Goal: Contribute content: Add original content to the website for others to see

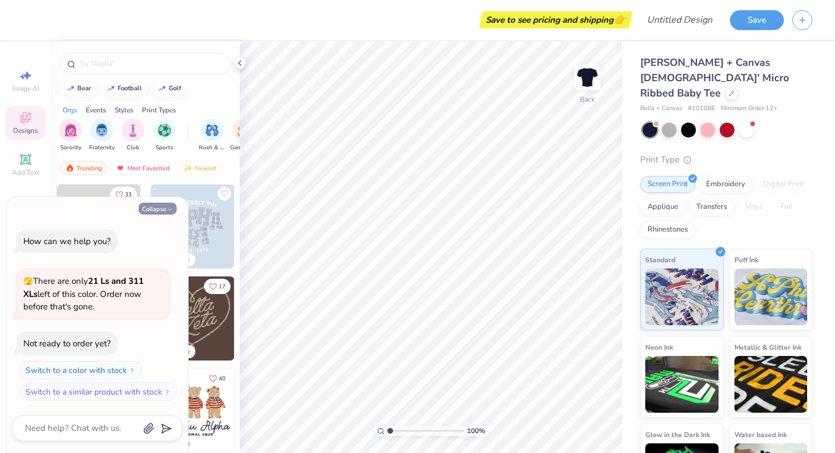
click at [153, 209] on button "Collapse" at bounding box center [158, 209] width 38 height 12
type textarea "x"
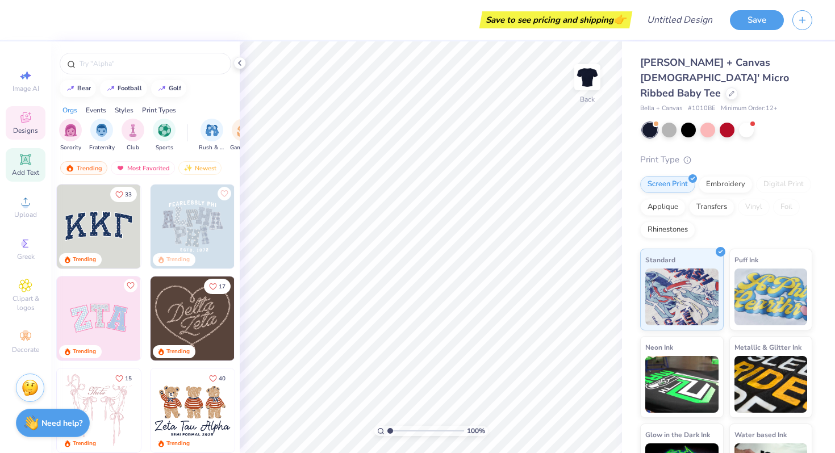
click at [27, 170] on span "Add Text" at bounding box center [25, 172] width 27 height 9
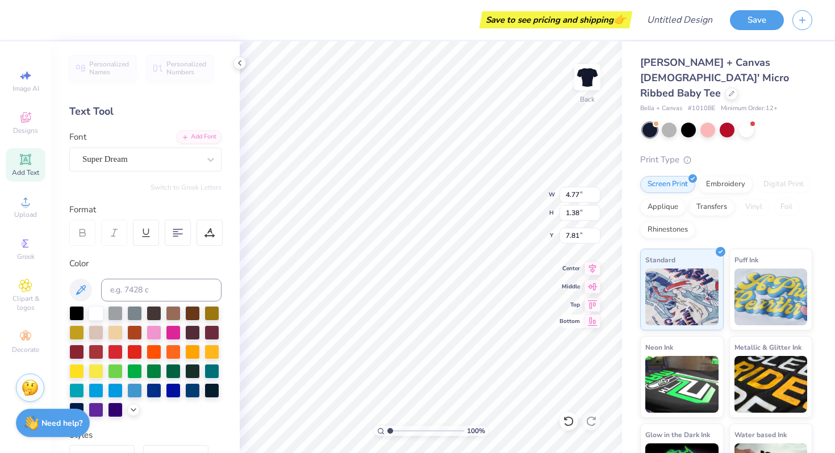
scroll to position [9, 1]
type textarea "l"
type textarea "LOVER"
click at [175, 257] on div "Personalized Names Personalized Numbers Text Tool Add Font Font Super Dream Swi…" at bounding box center [145, 247] width 189 height 412
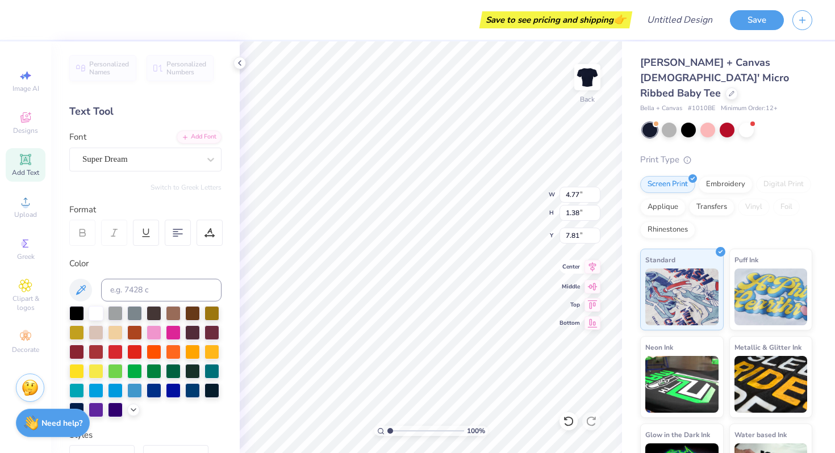
scroll to position [9, 2]
type input "3.00"
type input "7.94"
type input "1.94"
type input "8.24"
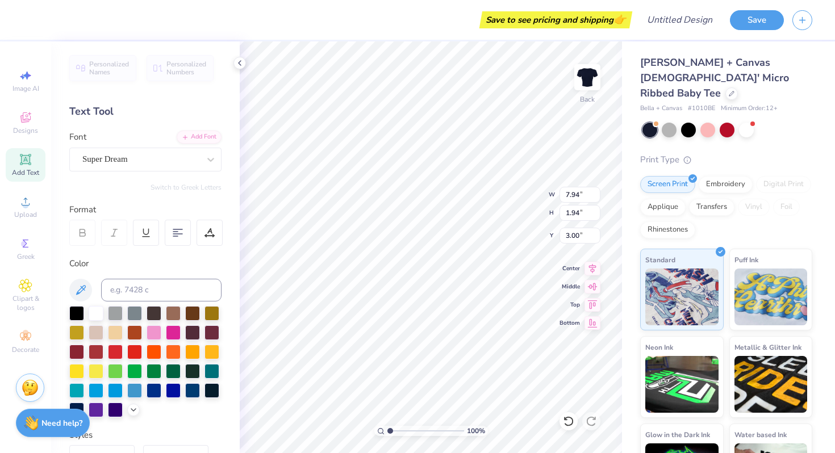
type input "2.02"
click at [30, 119] on icon at bounding box center [25, 117] width 10 height 10
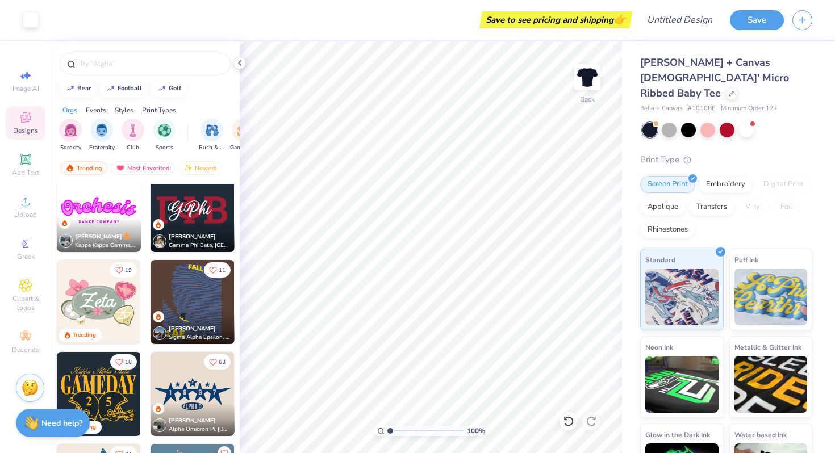
scroll to position [450, 0]
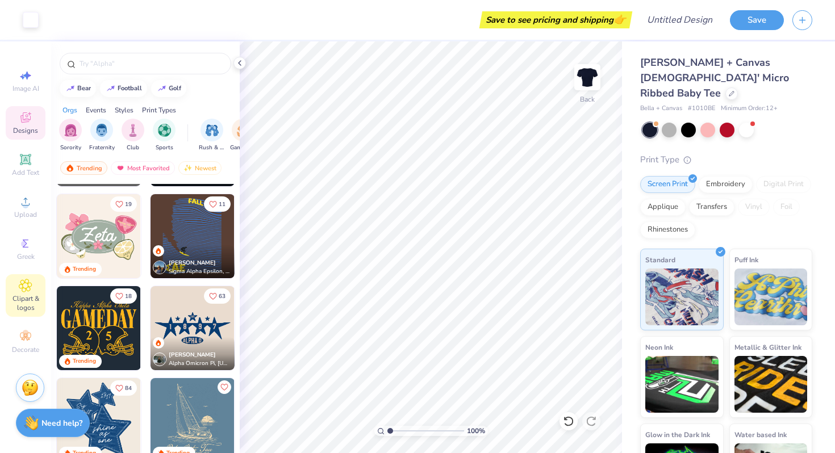
click at [32, 291] on div "Clipart & logos" at bounding box center [26, 295] width 40 height 43
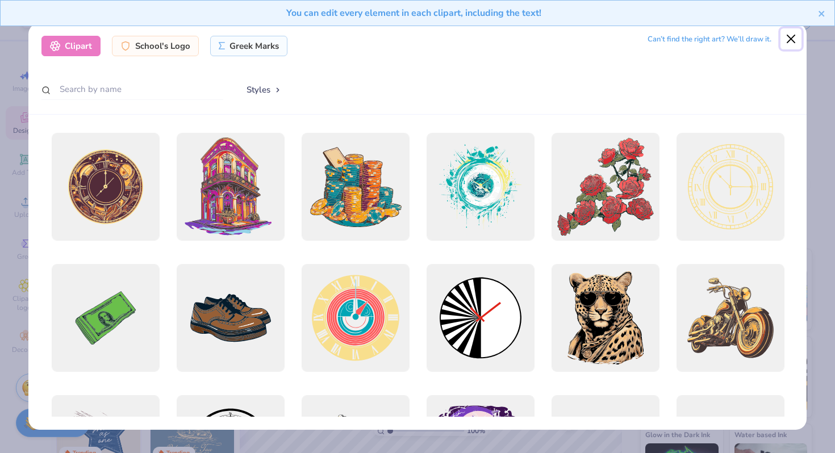
click at [789, 41] on button "Close" at bounding box center [791, 39] width 22 height 22
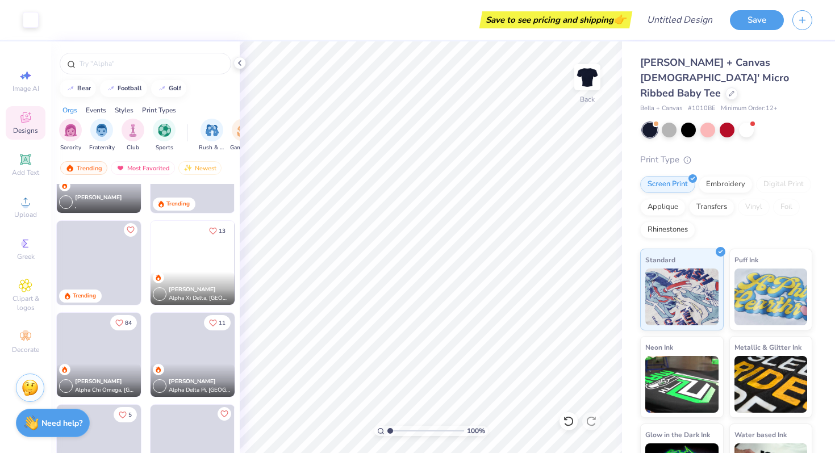
scroll to position [1773, 0]
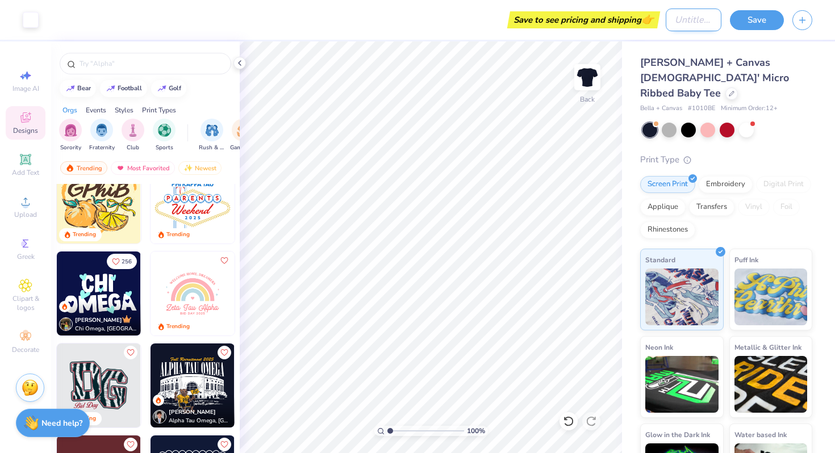
click at [692, 18] on input "Design Title" at bounding box center [694, 20] width 56 height 23
click at [738, 23] on button "Save" at bounding box center [757, 19] width 54 height 20
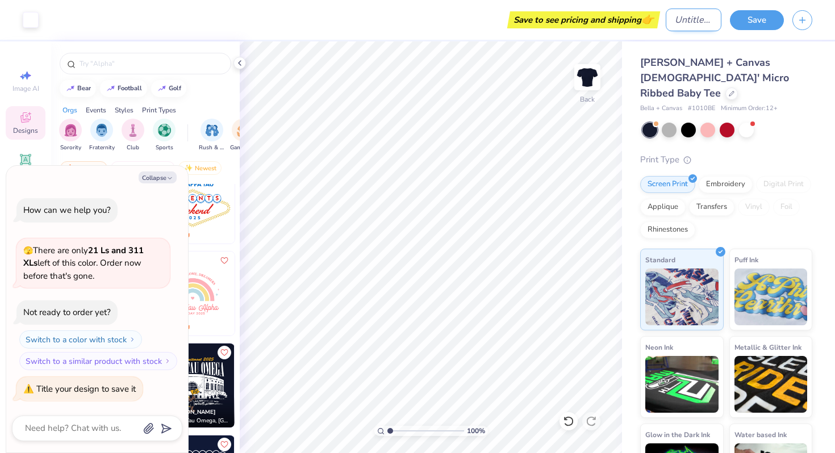
type textarea "x"
click at [696, 20] on input "Design Title" at bounding box center [694, 20] width 56 height 23
type input "L"
type textarea "x"
type input "Lo"
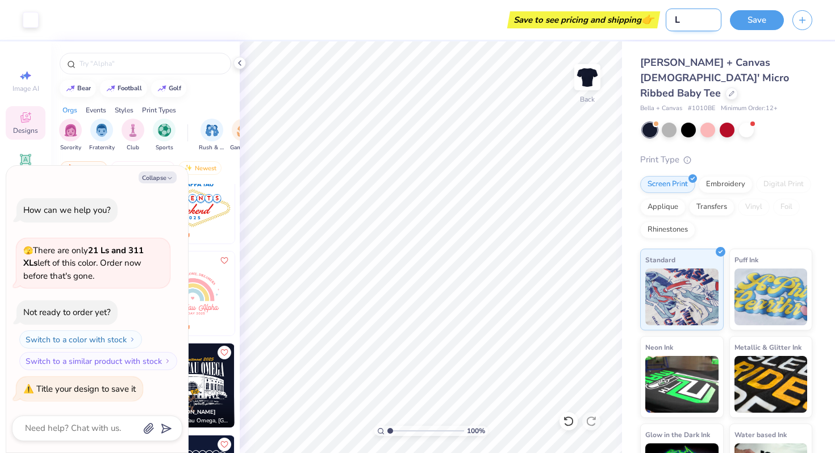
type textarea "x"
type input "Lov"
type textarea "x"
type input "Love"
type textarea "x"
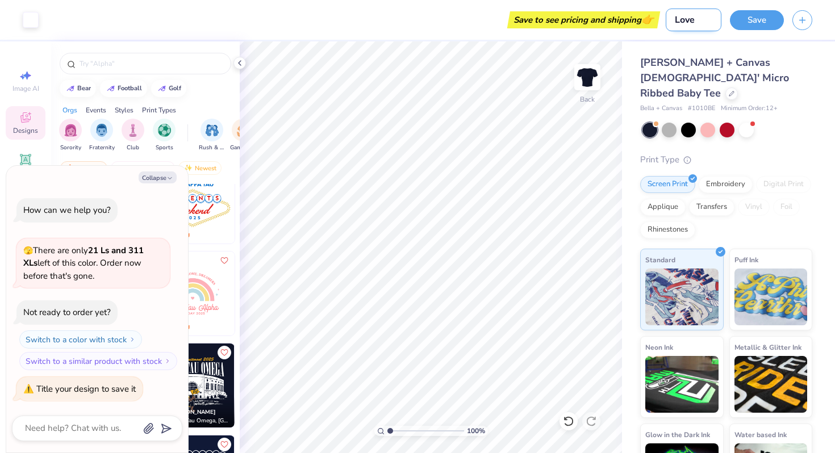
type input "Lover"
type textarea "x"
type input "Lover"
type textarea "x"
type input "Lover b"
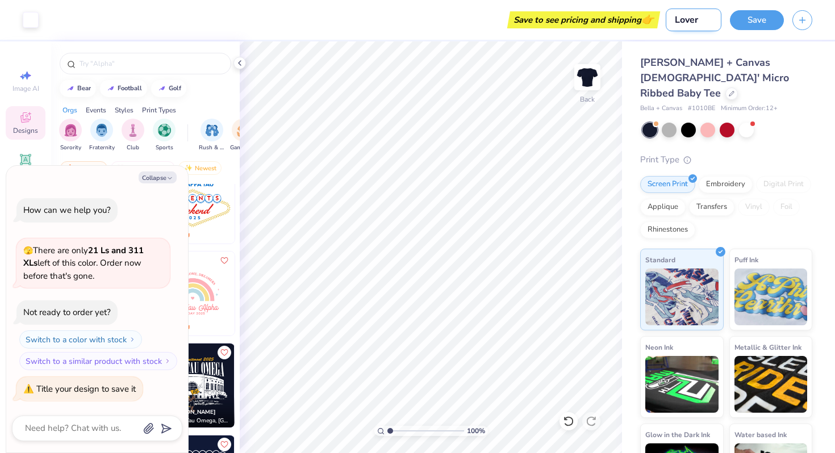
type textarea "x"
type input "Lover ba"
type textarea "x"
type input "Lover bab"
type textarea "x"
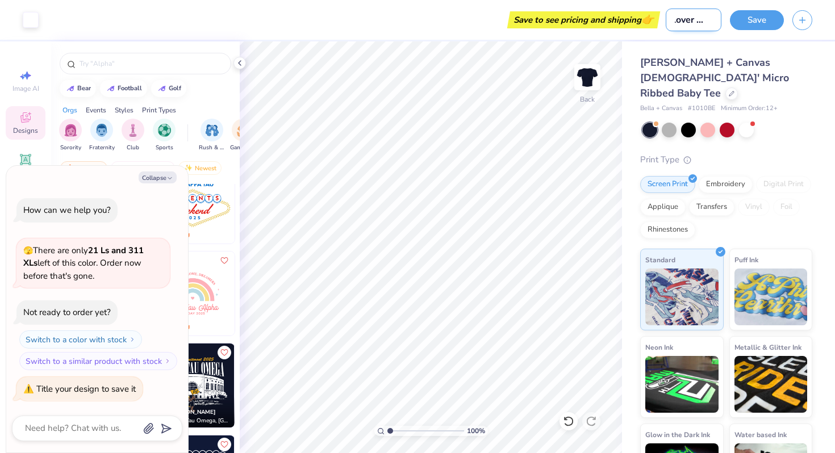
type input "Lover baby"
type textarea "x"
type input "Lover baby"
type textarea "x"
type input "Lover baby t"
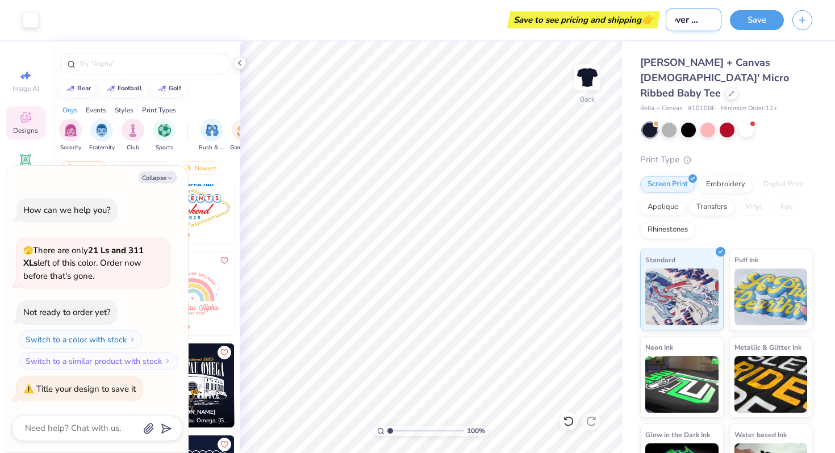
type textarea "x"
type input "Lover baby te"
type textarea "x"
type input "Lover baby [PERSON_NAME]"
type textarea "x"
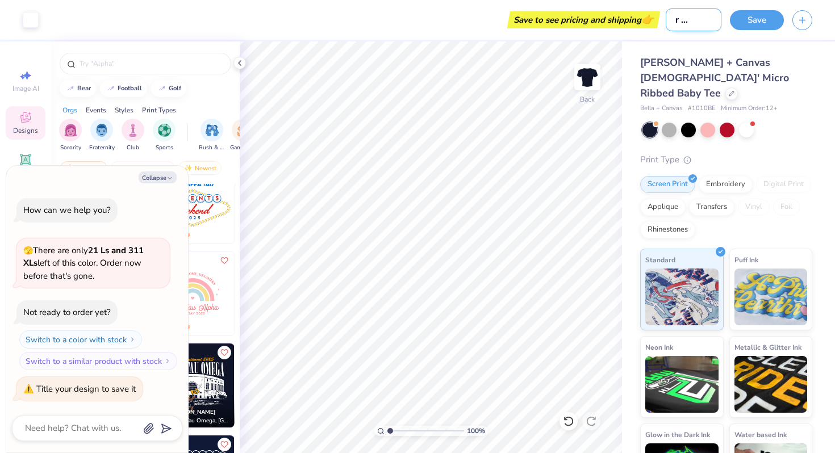
scroll to position [0, 24]
type input "Lover baby [PERSON_NAME]"
click at [770, 17] on button "Save" at bounding box center [757, 19] width 54 height 20
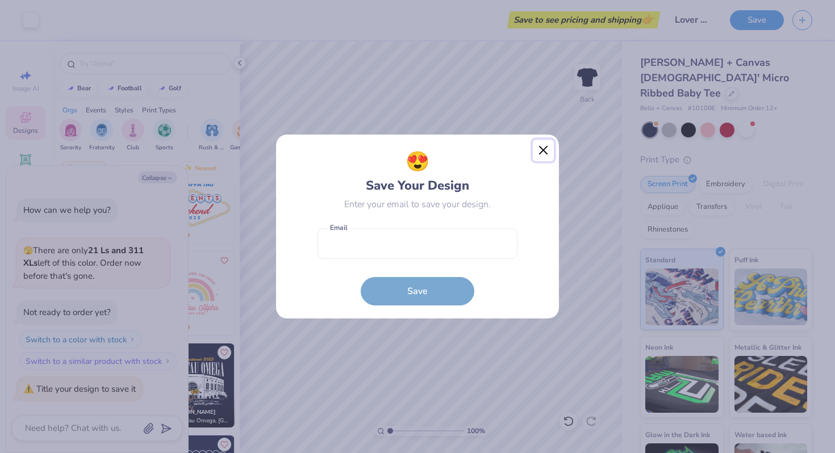
click at [543, 151] on button "Close" at bounding box center [544, 151] width 22 height 22
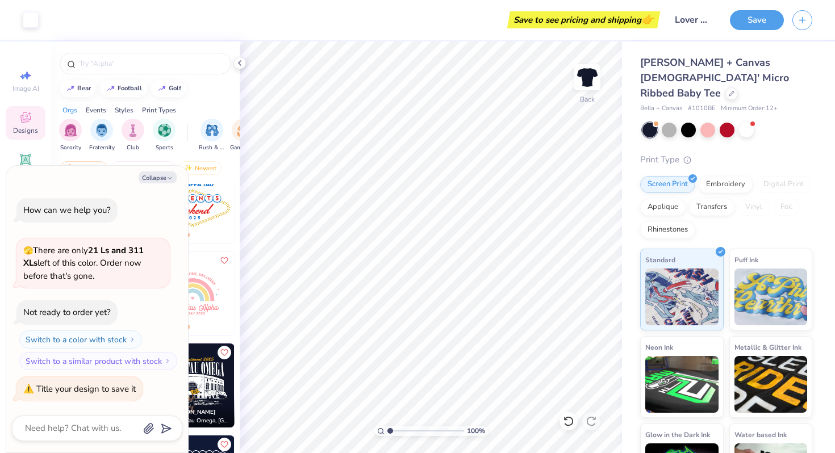
scroll to position [37, 0]
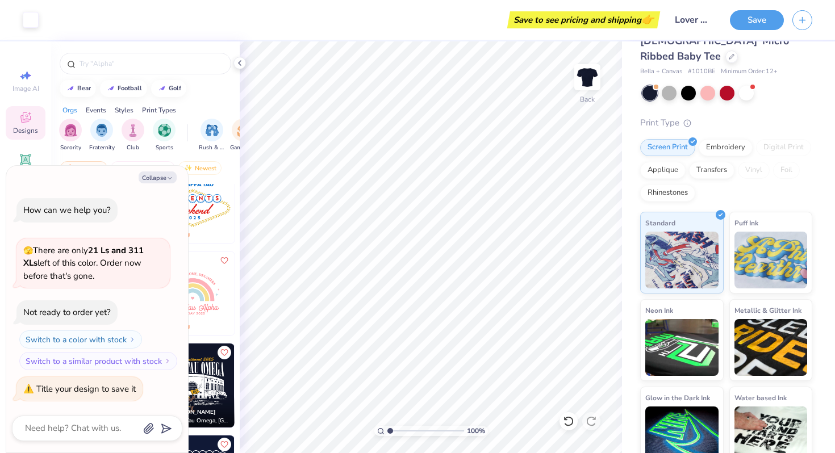
click at [813, 19] on div "Save" at bounding box center [782, 20] width 105 height 40
click at [796, 21] on button "button" at bounding box center [802, 19] width 20 height 20
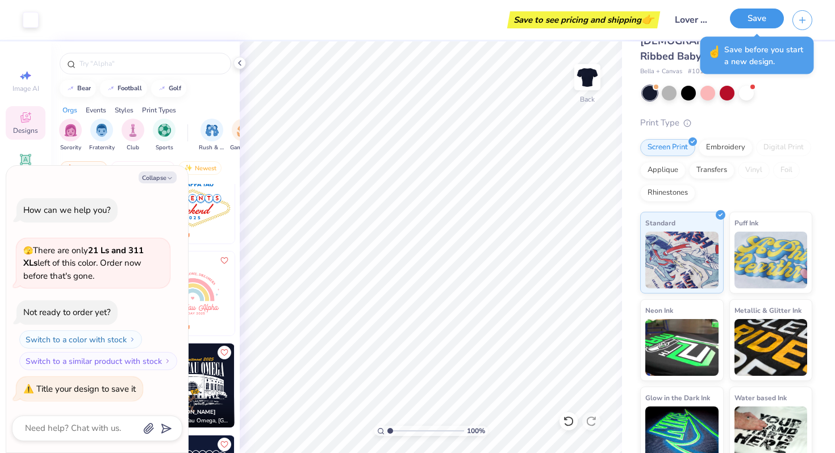
click at [768, 15] on button "Save" at bounding box center [757, 19] width 54 height 20
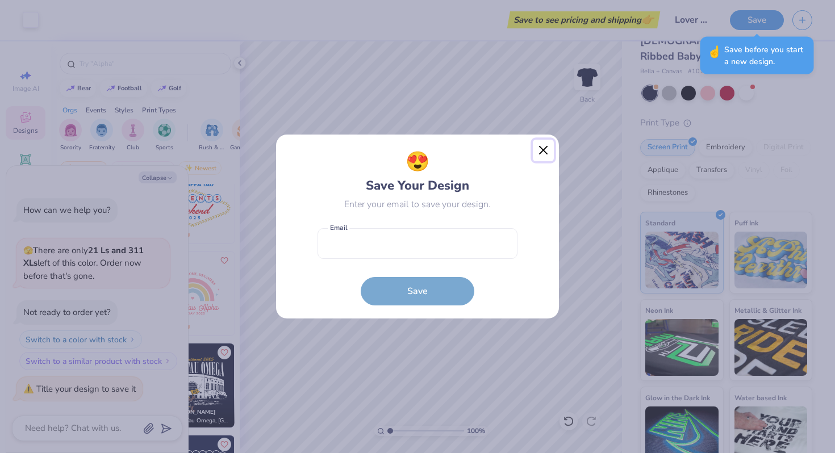
click at [544, 150] on button "Close" at bounding box center [544, 151] width 22 height 22
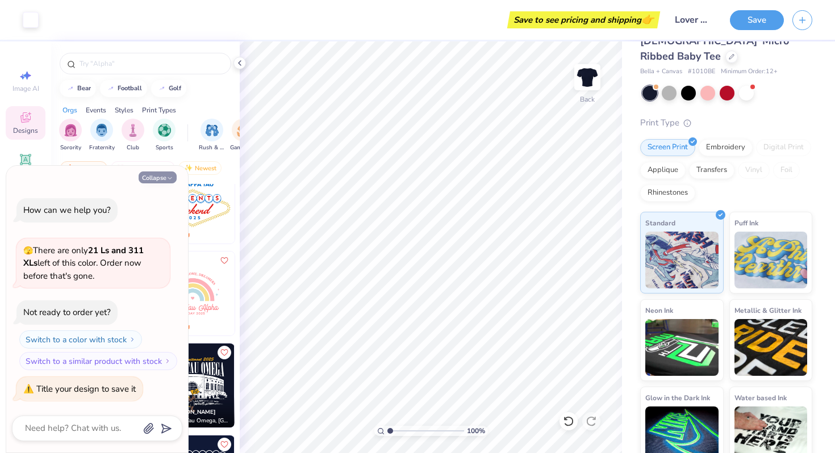
click at [158, 180] on button "Collapse" at bounding box center [158, 178] width 38 height 12
type textarea "x"
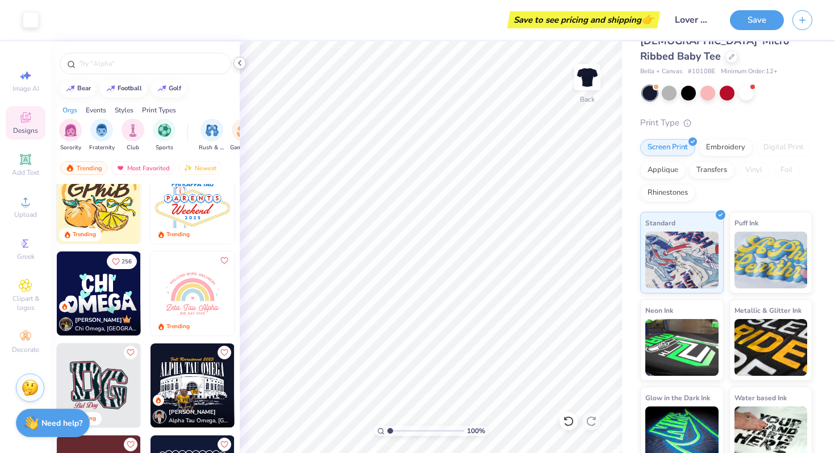
click at [243, 59] on icon at bounding box center [239, 62] width 9 height 9
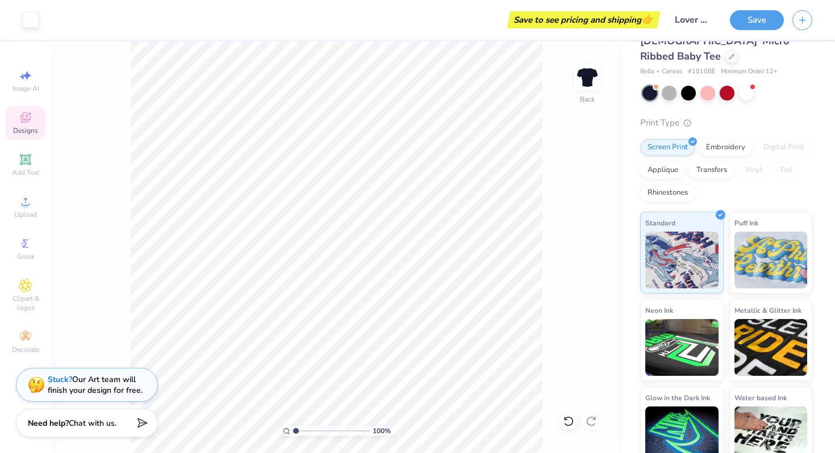
click at [650, 20] on span "👉" at bounding box center [647, 19] width 12 height 14
